Goal: Download file/media

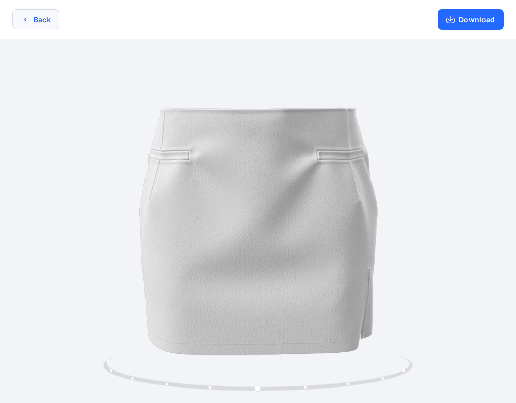
click at [51, 13] on button "Back" at bounding box center [35, 19] width 47 height 20
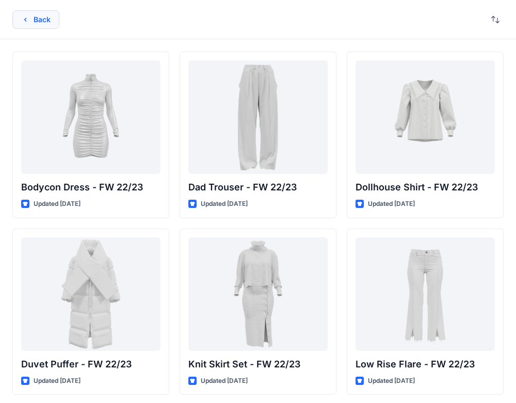
click at [54, 22] on button "Back" at bounding box center [35, 19] width 47 height 19
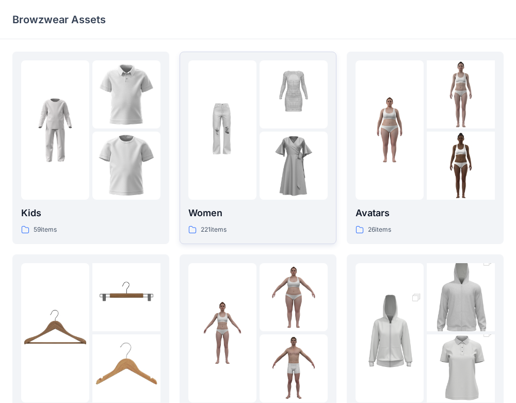
click at [304, 208] on p "Women" at bounding box center [257, 213] width 139 height 14
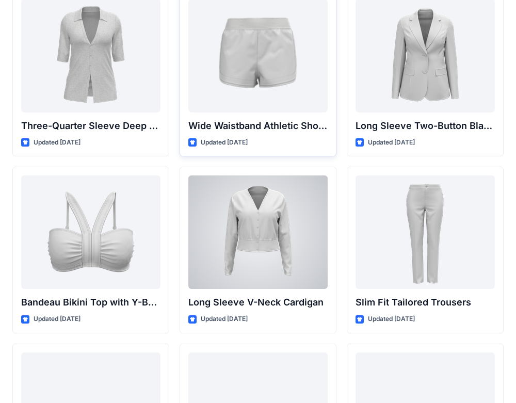
scroll to position [945, 0]
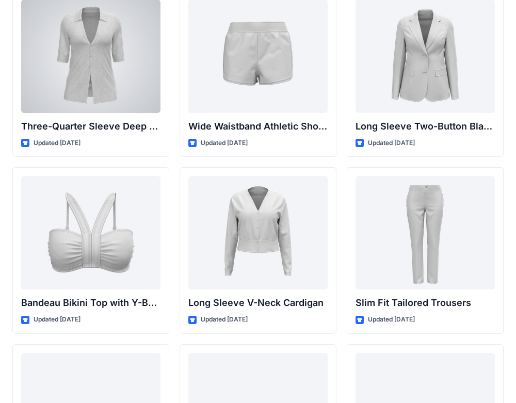
click at [102, 37] on div at bounding box center [90, 56] width 139 height 114
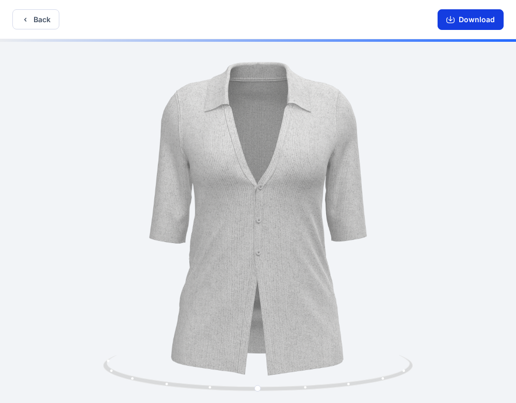
click at [471, 22] on button "Download" at bounding box center [471, 19] width 66 height 21
